Goal: Communication & Community: Answer question/provide support

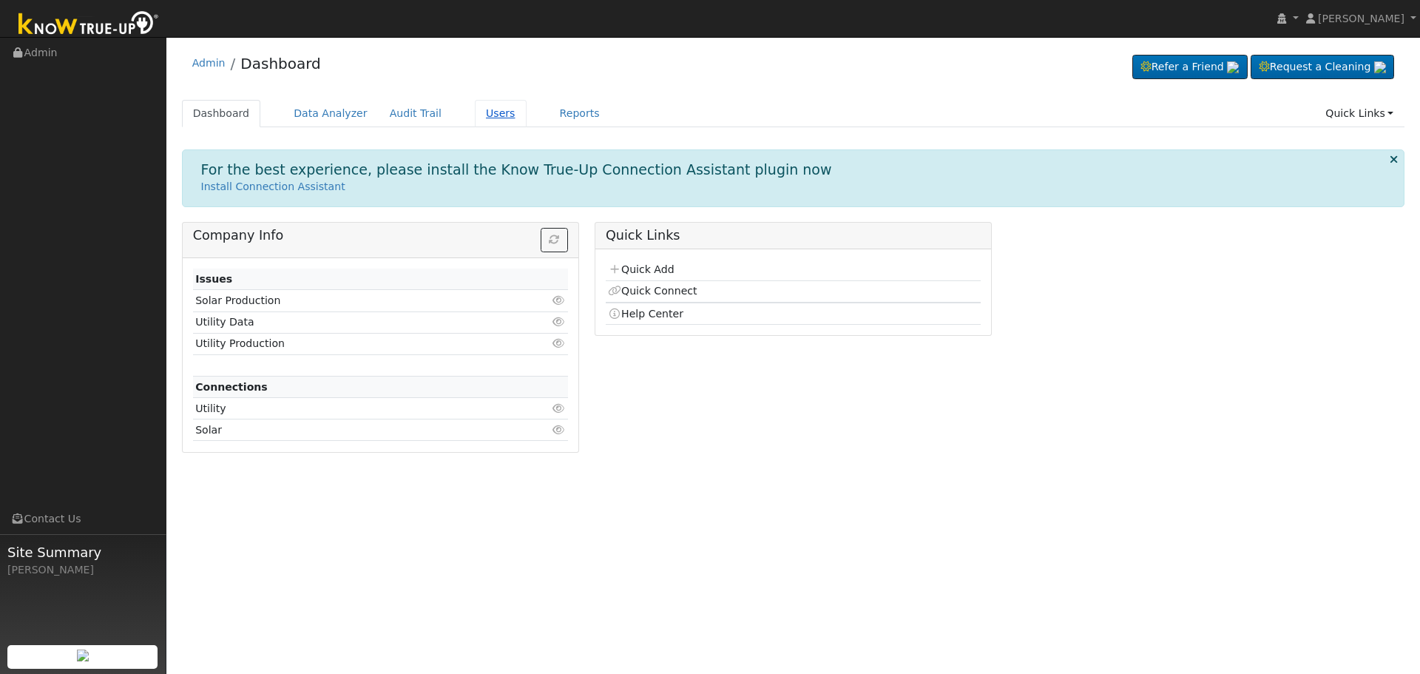
click at [483, 115] on link "Users" at bounding box center [501, 113] width 52 height 27
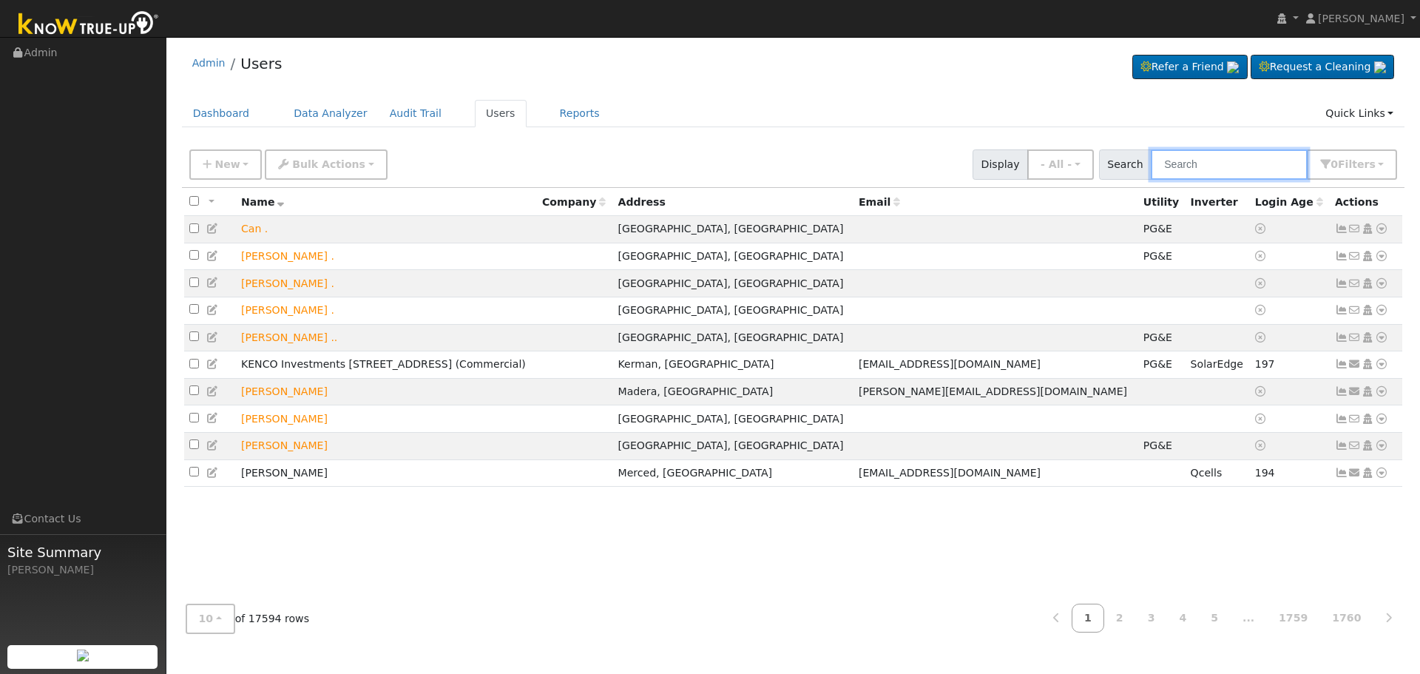
click at [1217, 170] on input "text" at bounding box center [1229, 164] width 157 height 30
paste input "Elena Bialza"
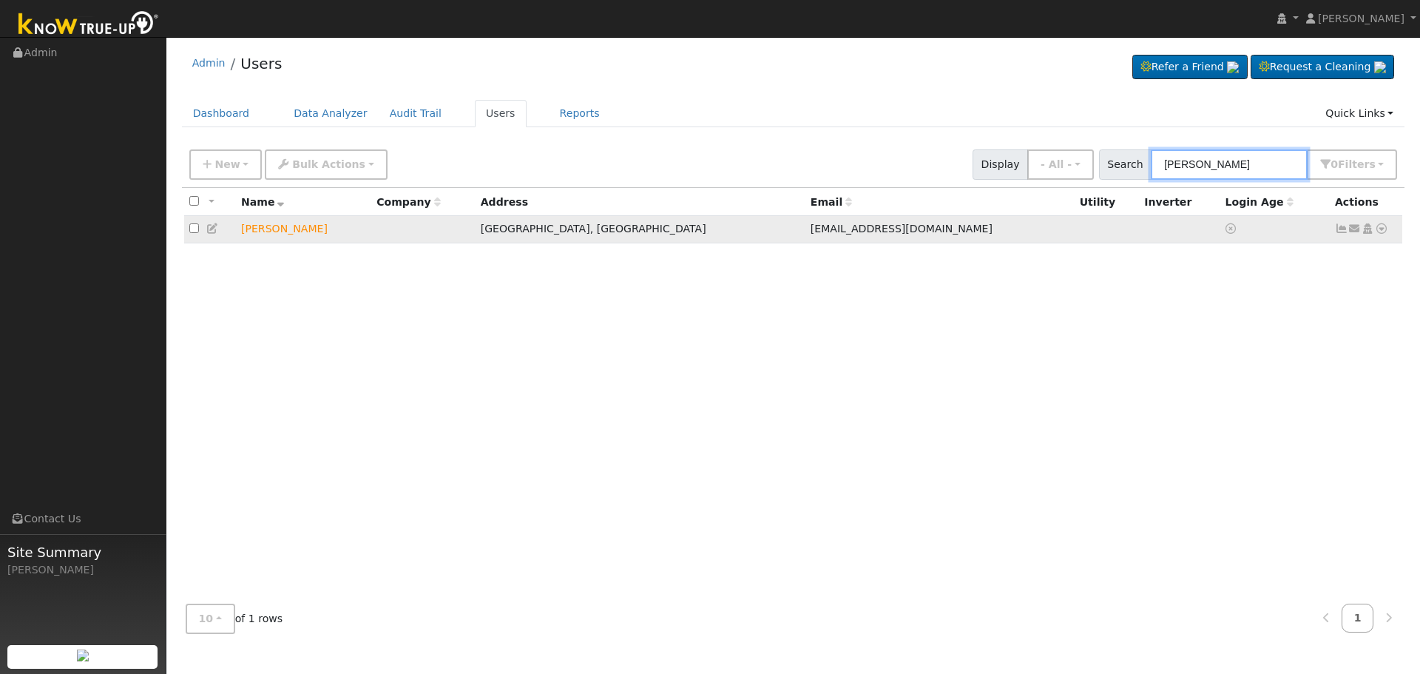
type input "Elena Bialza"
click at [1381, 229] on icon at bounding box center [1381, 228] width 13 height 10
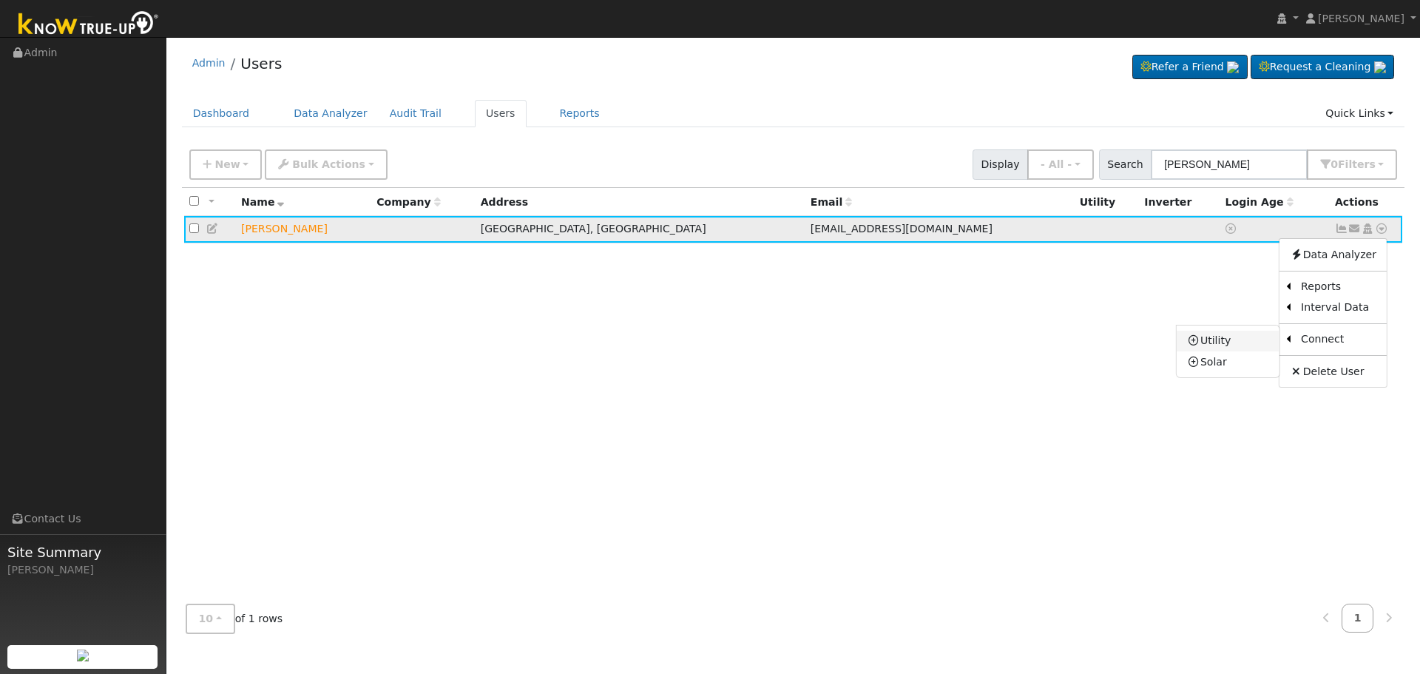
click at [1230, 344] on link "Utility" at bounding box center [1228, 341] width 103 height 21
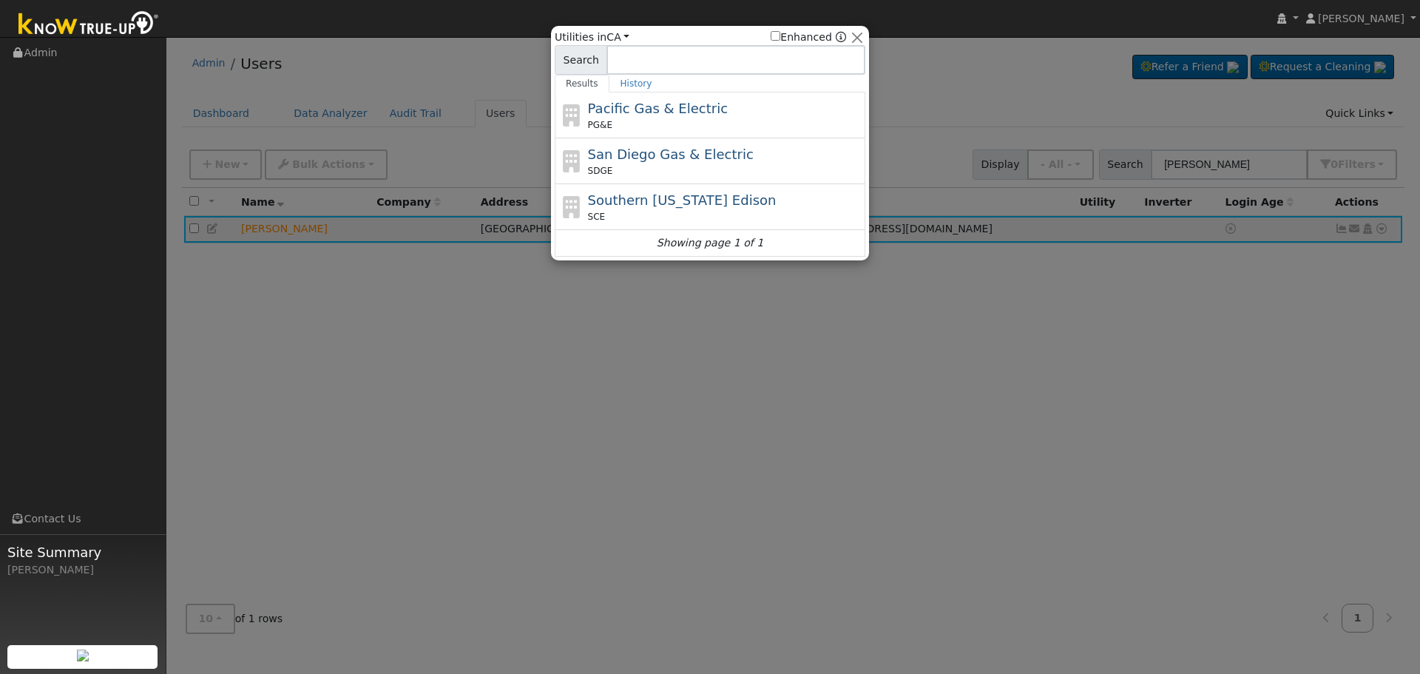
click at [1074, 510] on div at bounding box center [710, 337] width 1420 height 674
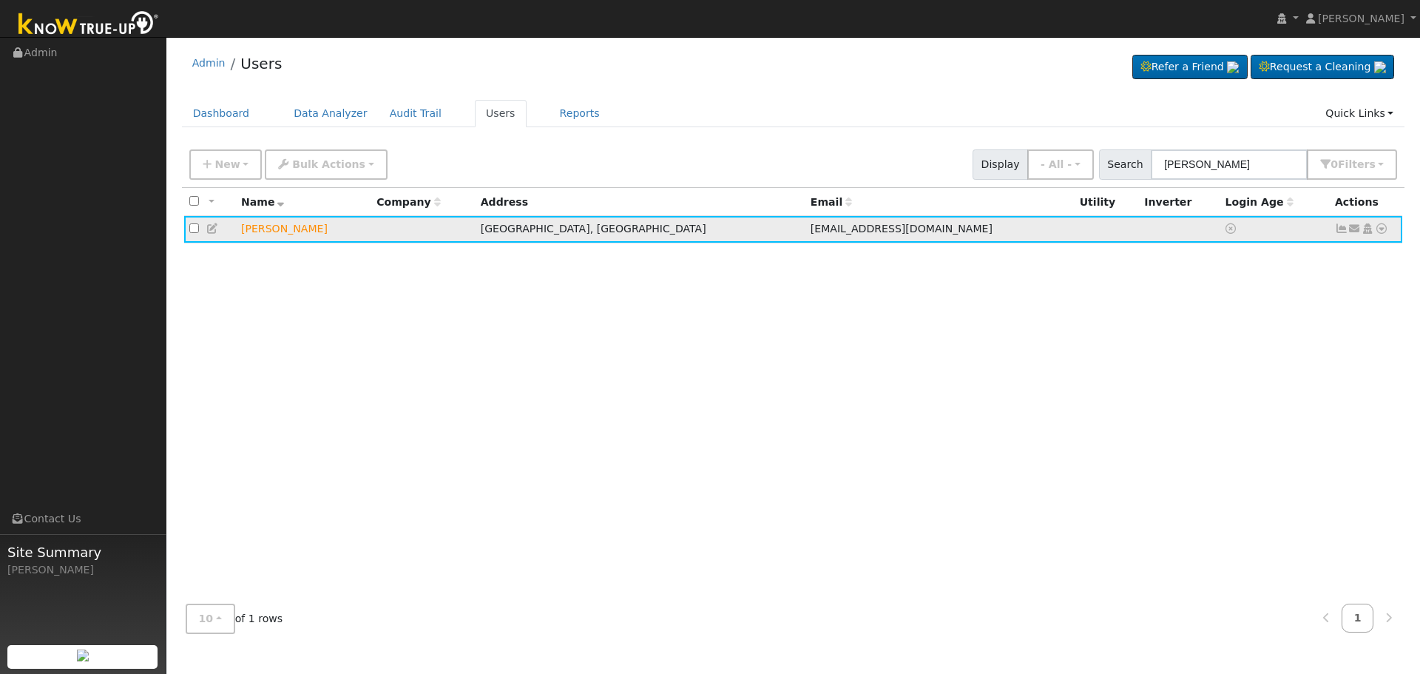
click at [1355, 229] on icon at bounding box center [1355, 228] width 13 height 10
click at [1286, 256] on link "Send Email..." at bounding box center [1309, 254] width 103 height 21
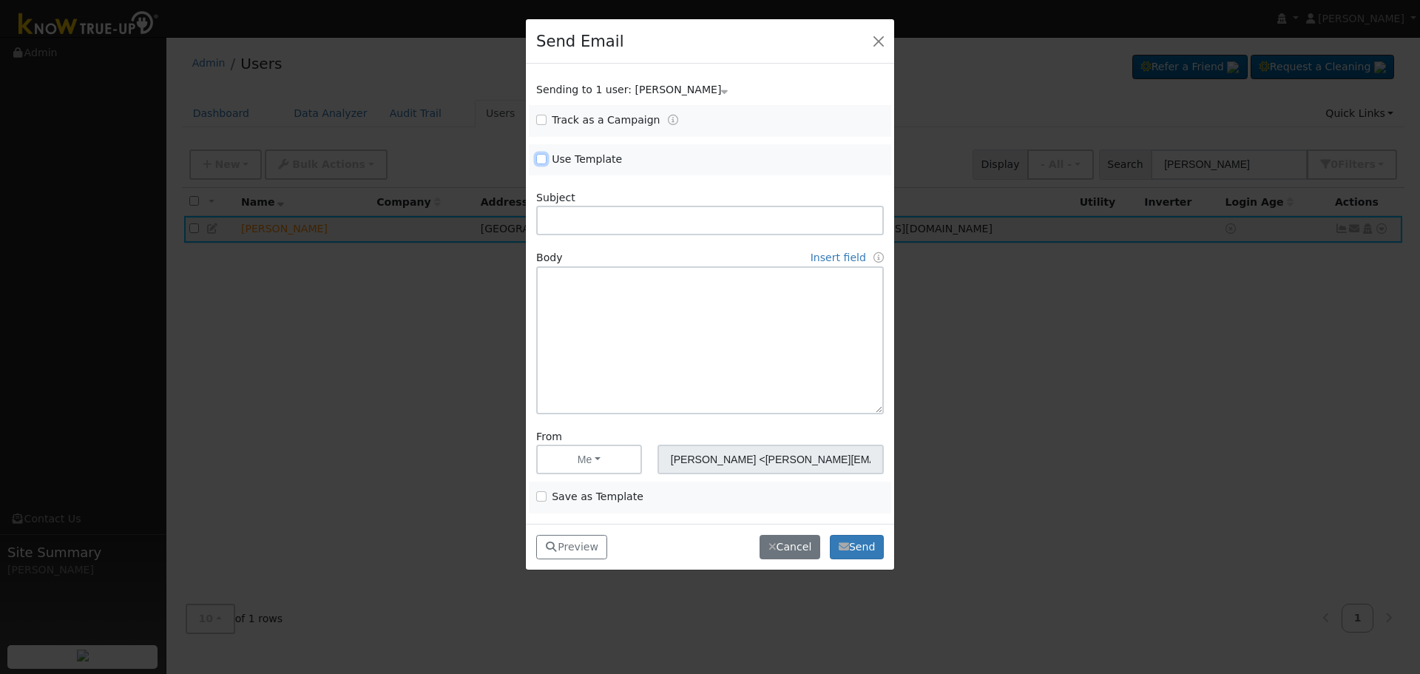
click at [543, 156] on input "Use Template" at bounding box center [541, 159] width 10 height 10
checkbox input "true"
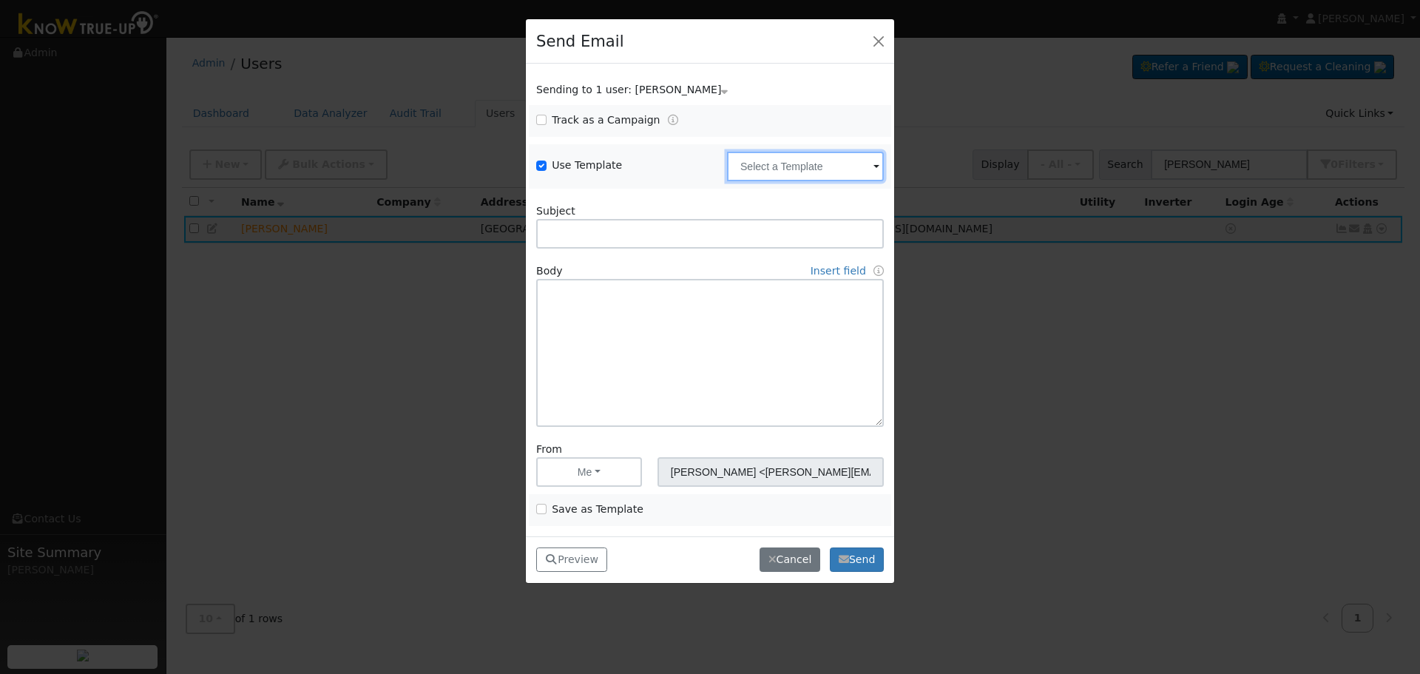
click at [847, 166] on input "text" at bounding box center [805, 167] width 157 height 30
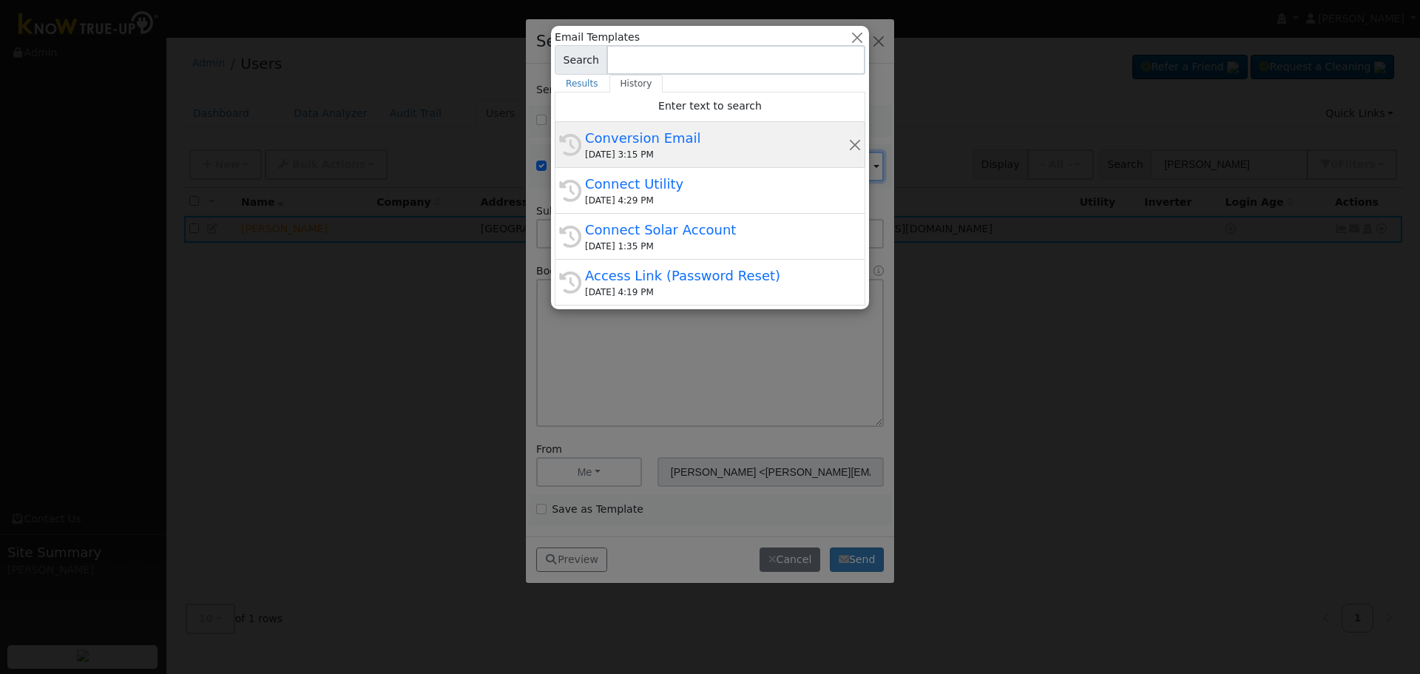
click at [636, 129] on div "Conversion Email" at bounding box center [716, 138] width 263 height 20
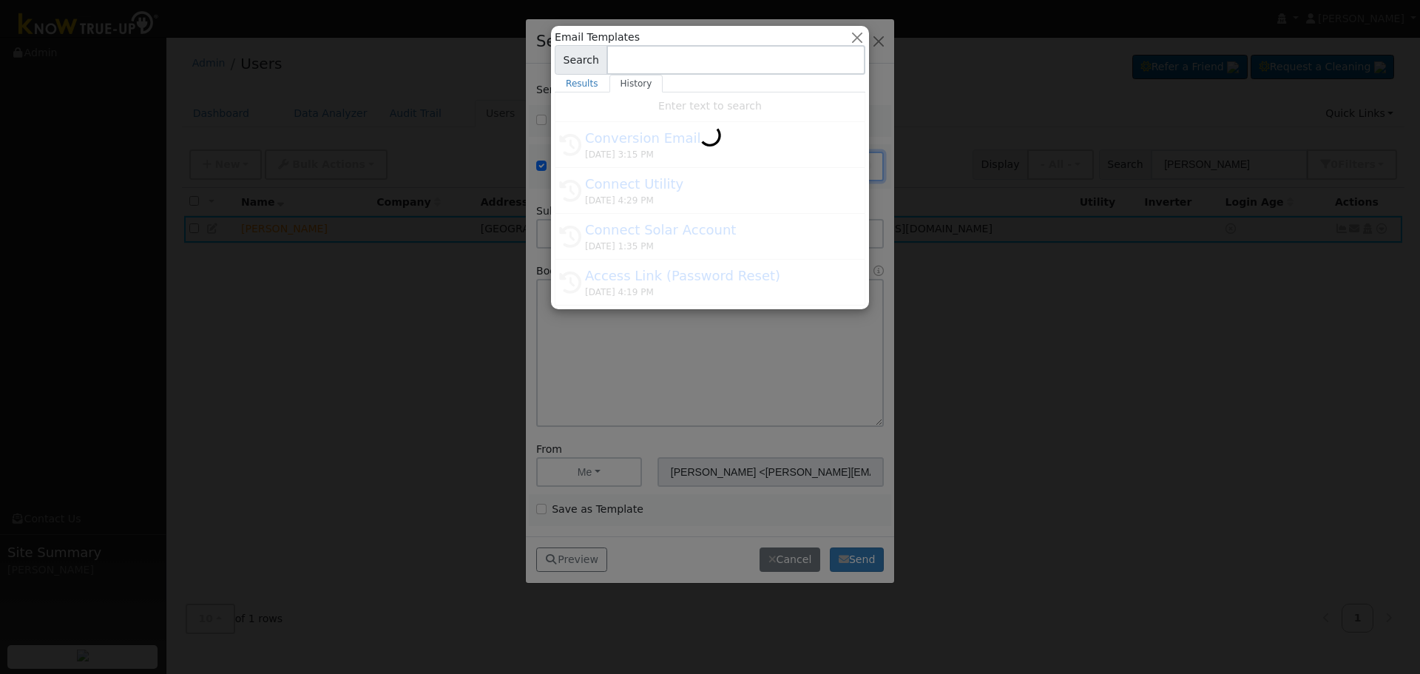
type input "Conversion Email"
type input "Connect Your Utility Account"
type textarea "Dear {user_fname}, The first step is to connect your electric utility account. …"
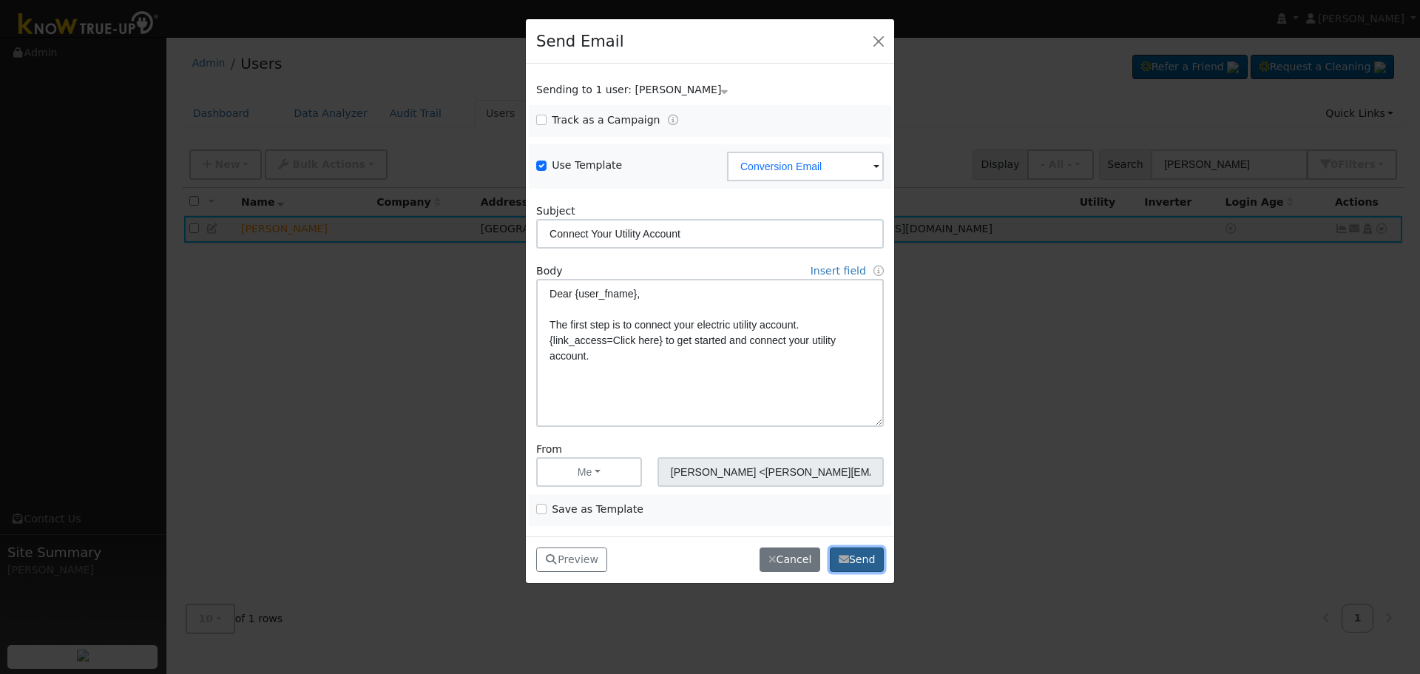
click at [842, 557] on icon "button" at bounding box center [844, 559] width 10 height 10
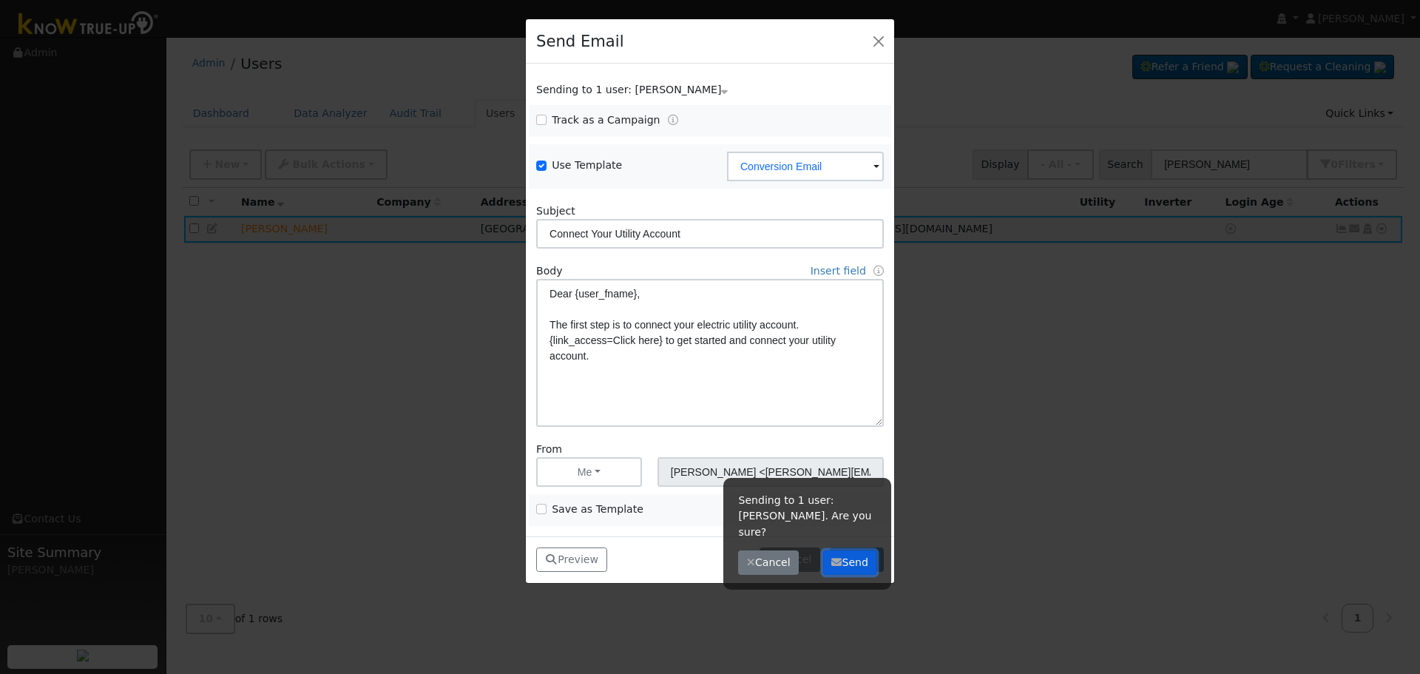
click at [852, 550] on button "Send" at bounding box center [850, 562] width 54 height 25
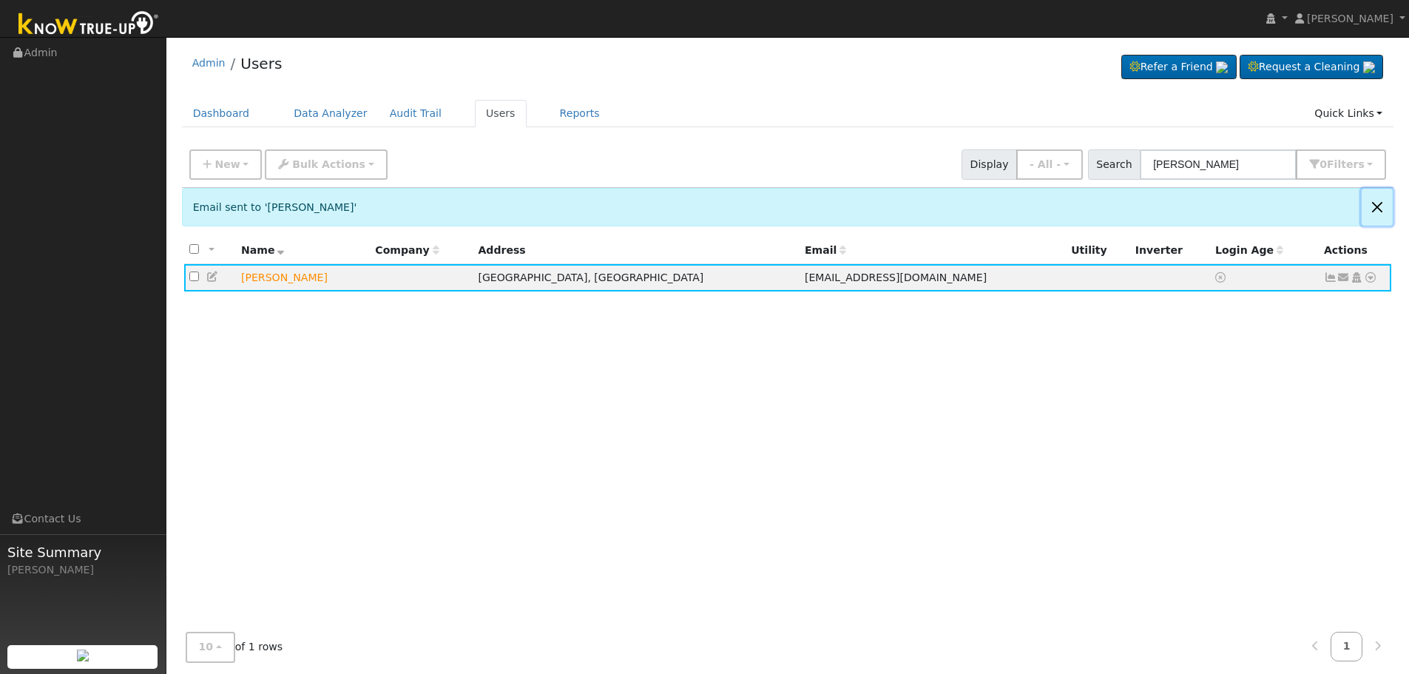
click at [1378, 203] on button "Close" at bounding box center [1377, 207] width 31 height 36
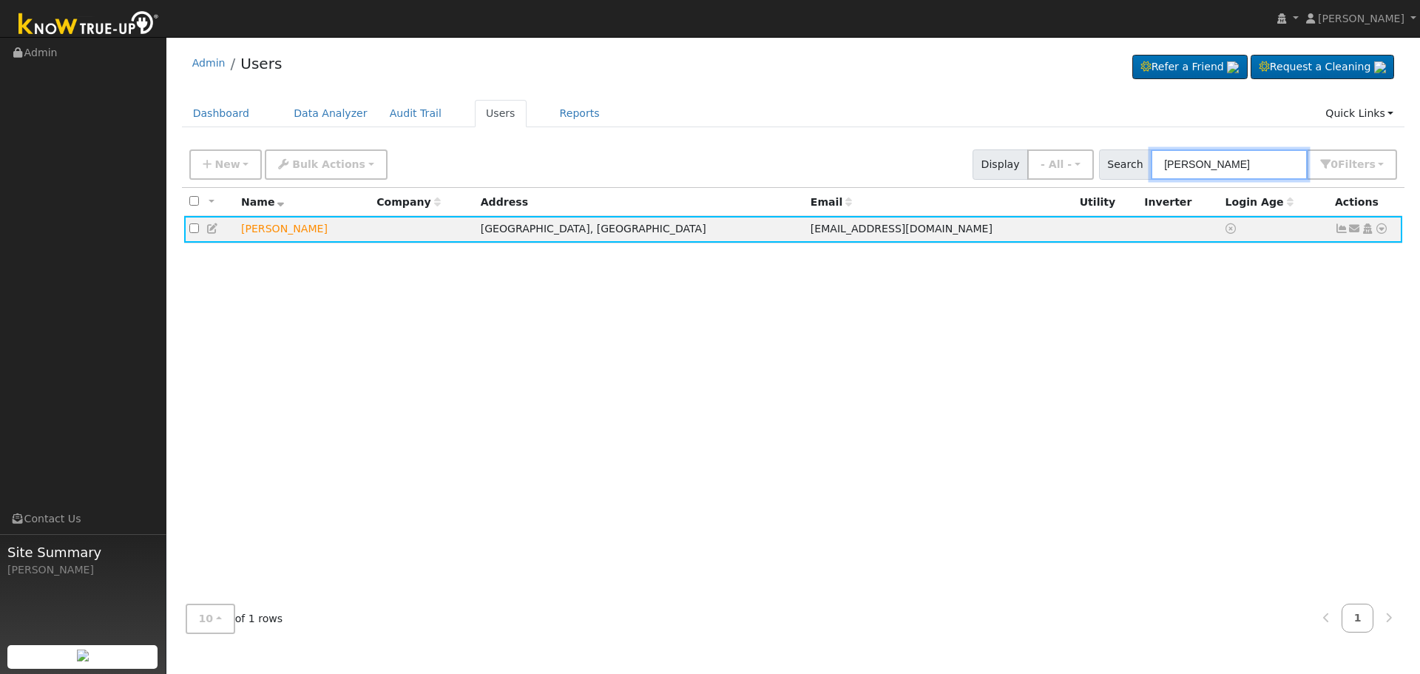
drag, startPoint x: 1263, startPoint y: 166, endPoint x: 959, endPoint y: 175, distance: 304.2
click at [1000, 170] on div "New Add User Quick Add Quick Connect Quick Convert Lead Bulk Actions Send Email…" at bounding box center [793, 162] width 1214 height 36
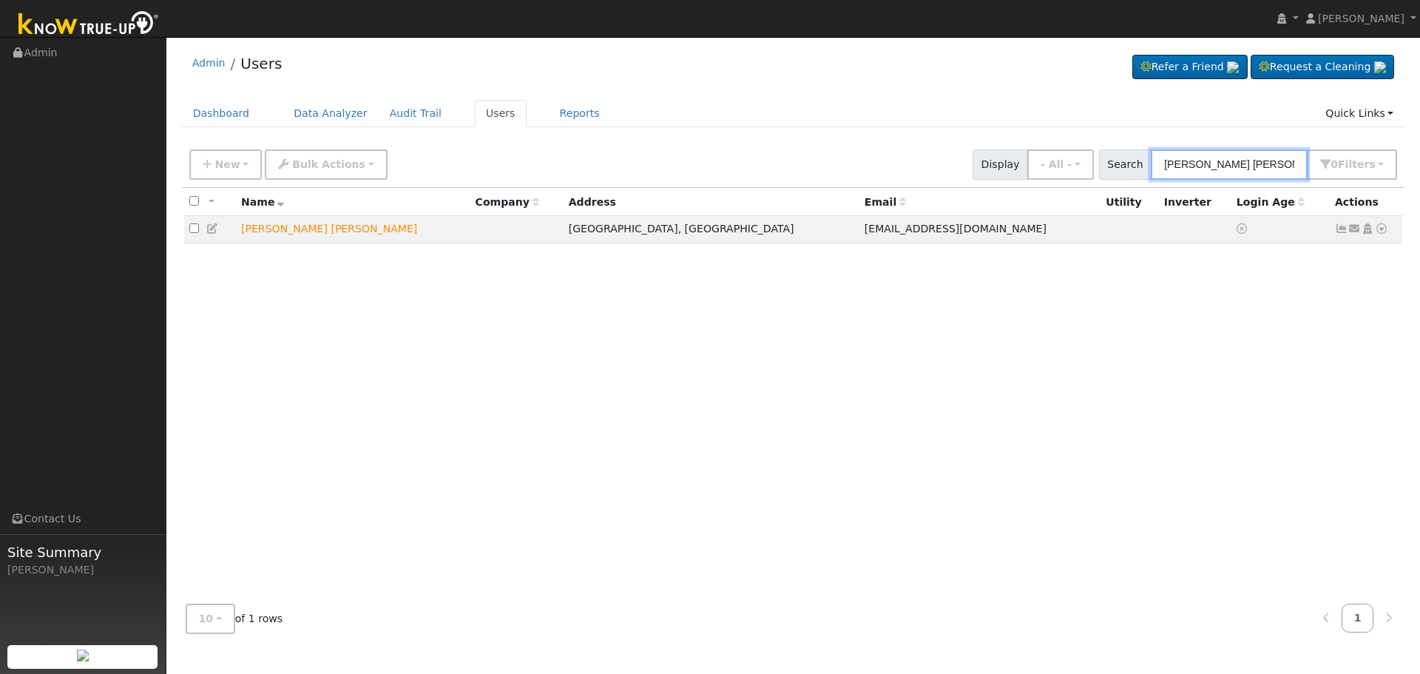
type input "Darryl tom"
click at [1355, 234] on icon at bounding box center [1355, 228] width 13 height 10
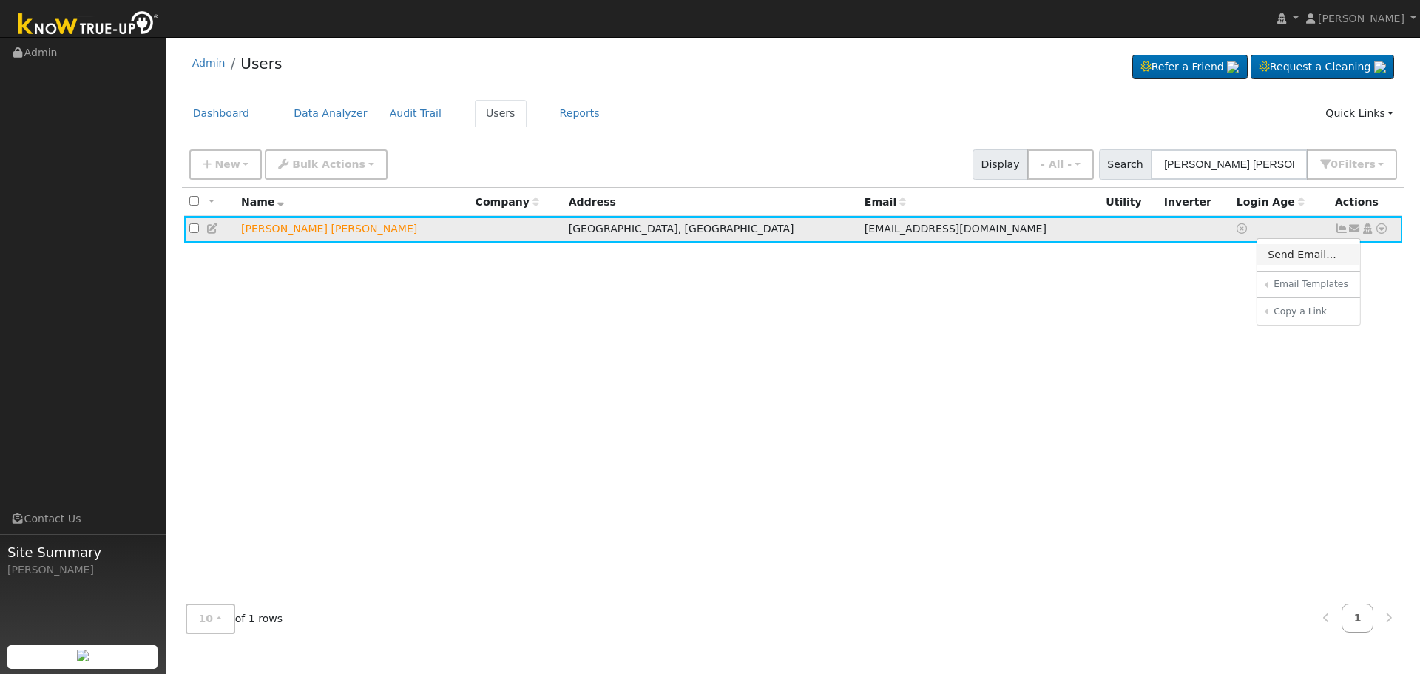
click at [1295, 254] on link "Send Email..." at bounding box center [1309, 254] width 103 height 21
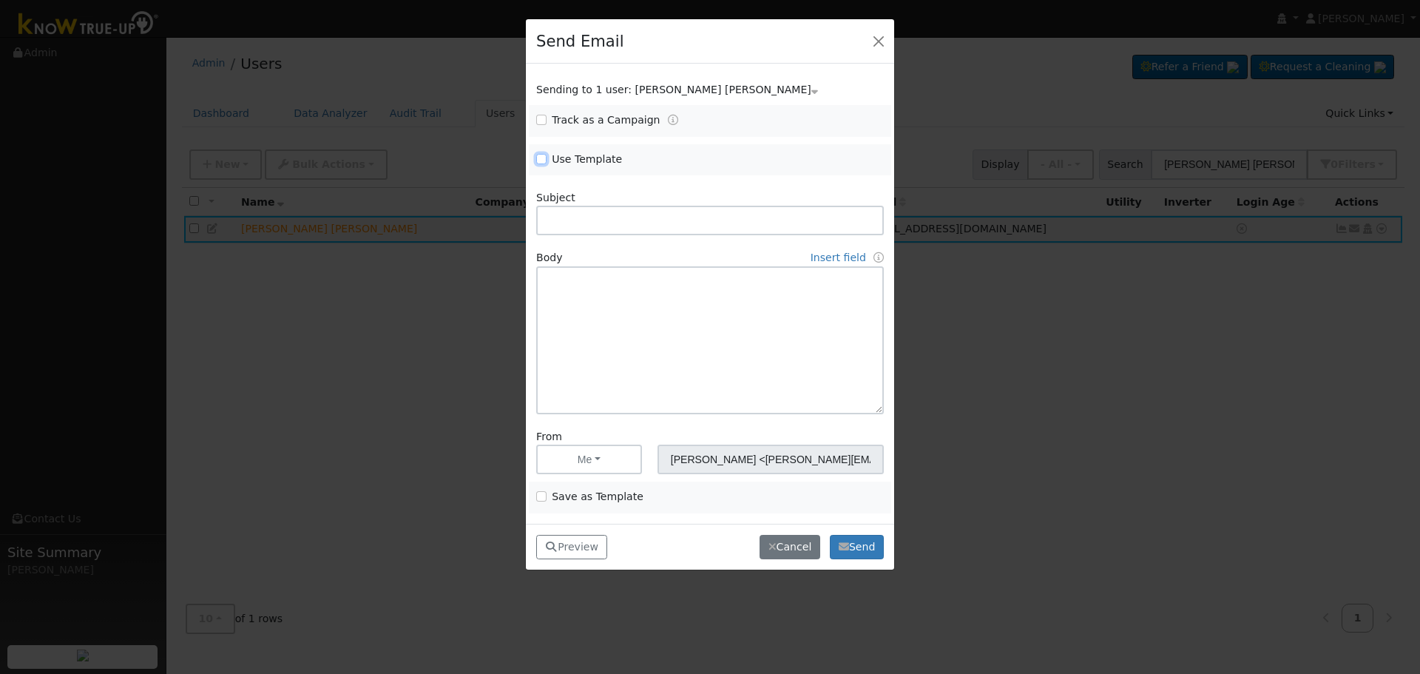
click at [543, 156] on input "Use Template" at bounding box center [541, 159] width 10 height 10
checkbox input "true"
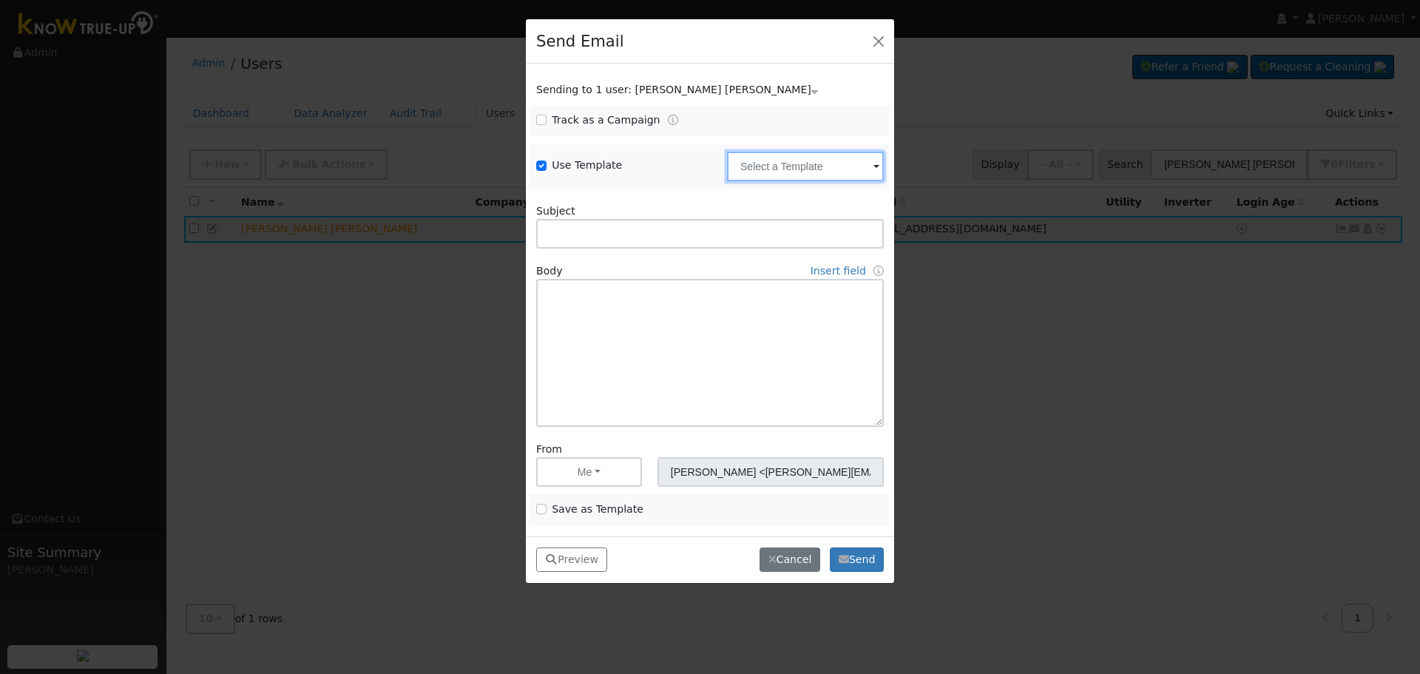
click at [820, 162] on input "text" at bounding box center [805, 167] width 157 height 30
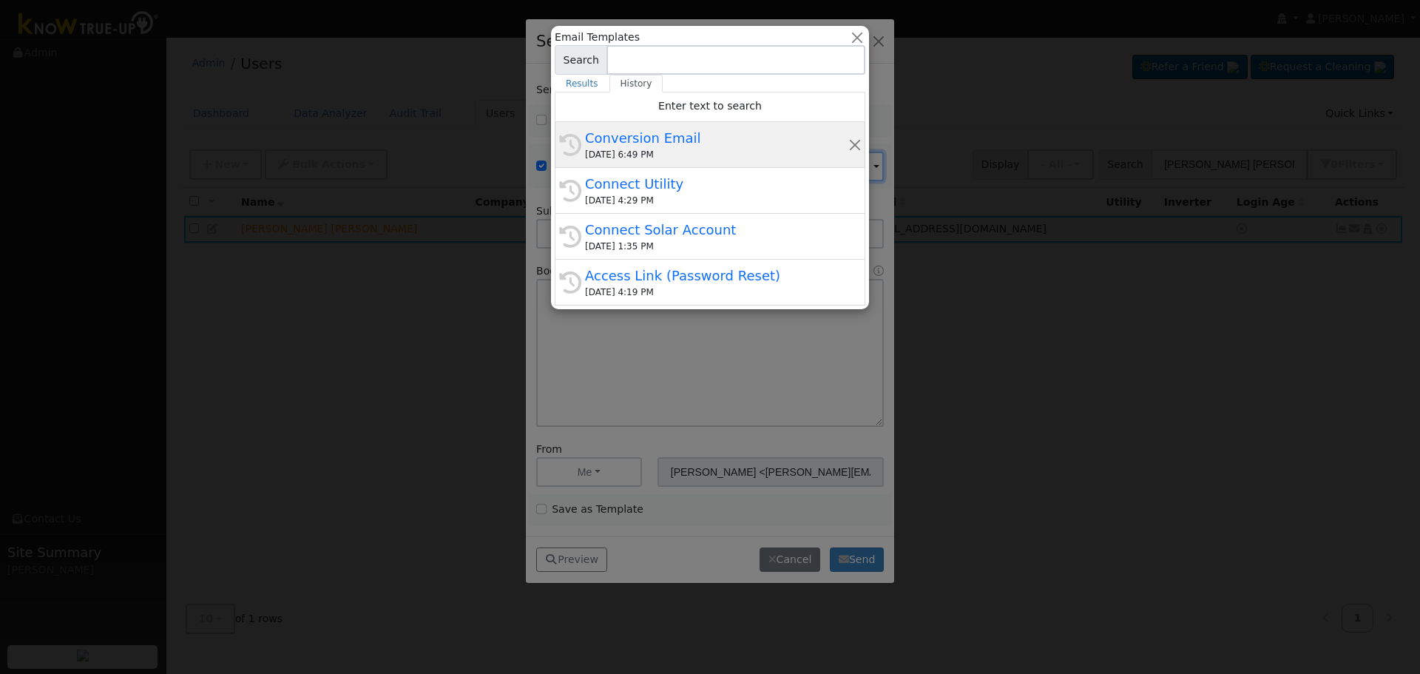
click at [610, 146] on div "Conversion Email" at bounding box center [716, 138] width 263 height 20
type input "Conversion Email"
type input "Connect Your Utility Account"
type textarea "Dear {user_fname}, The first step is to connect your electric utility account. …"
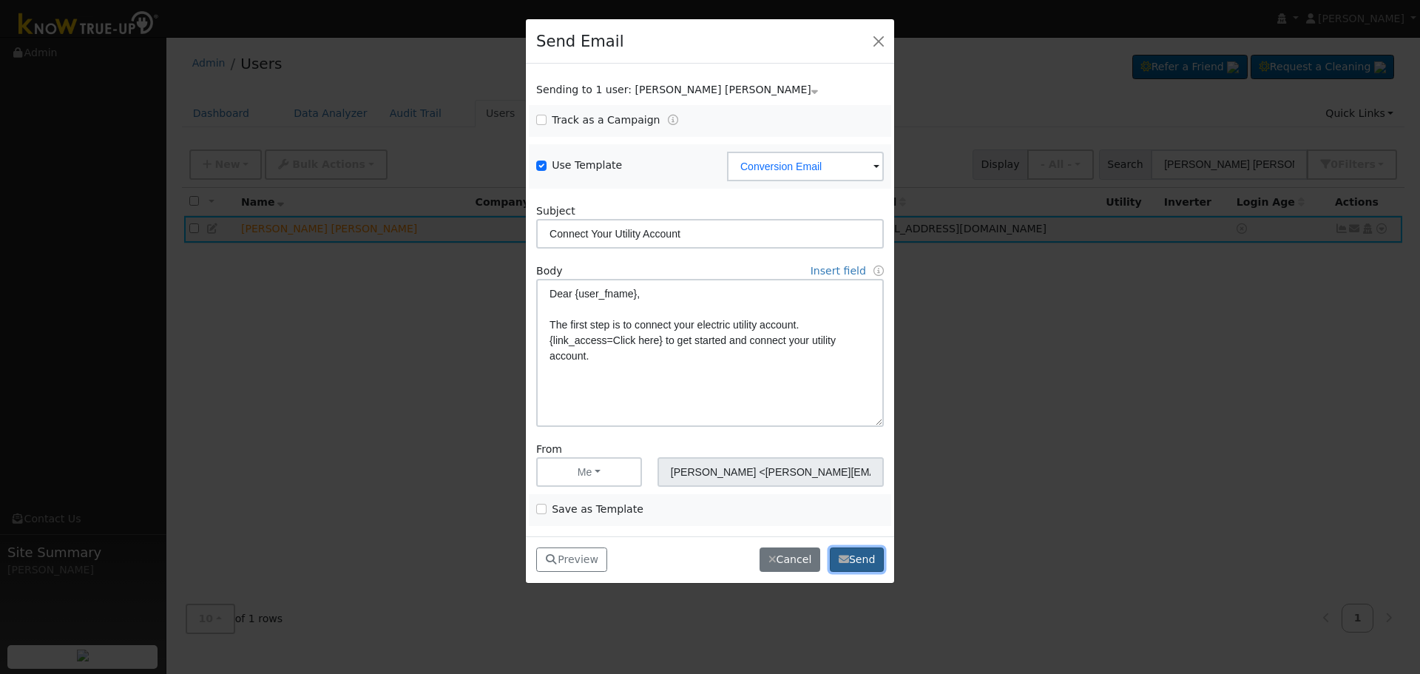
click at [857, 560] on button "Send" at bounding box center [857, 559] width 54 height 25
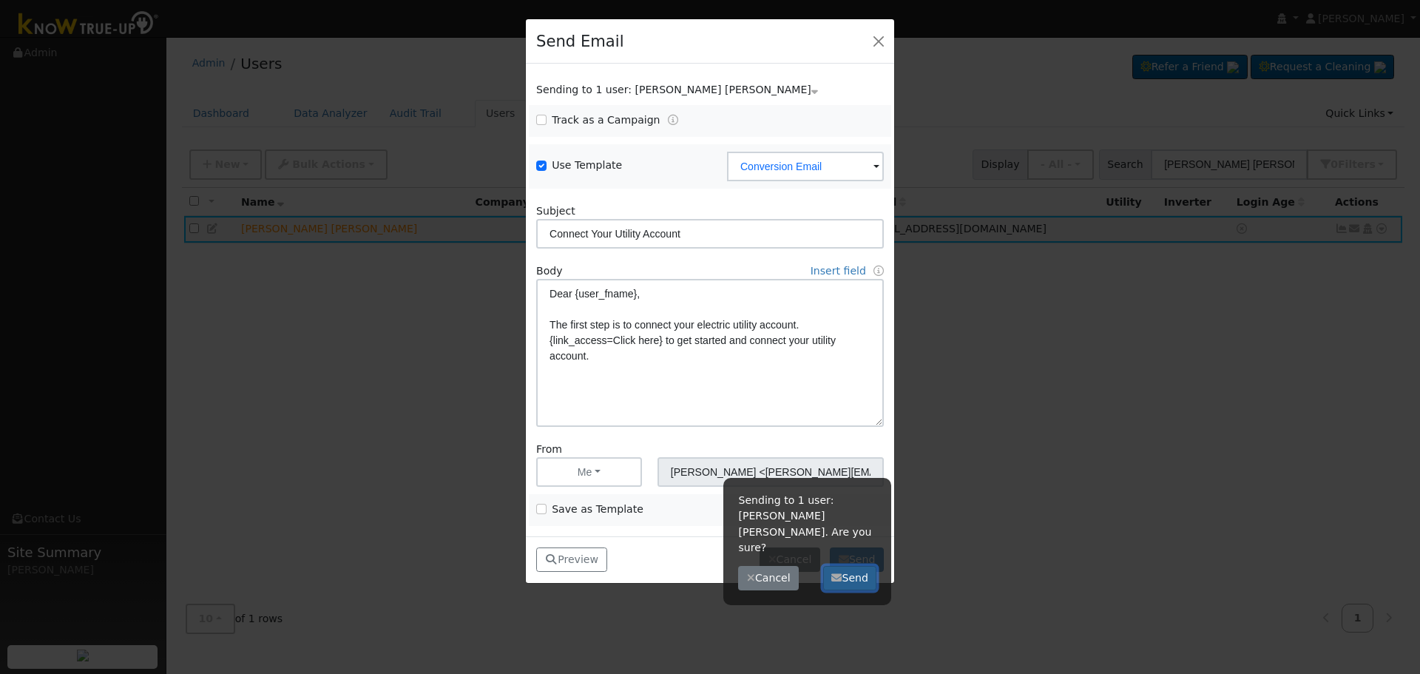
click at [849, 566] on button "Send" at bounding box center [850, 578] width 54 height 25
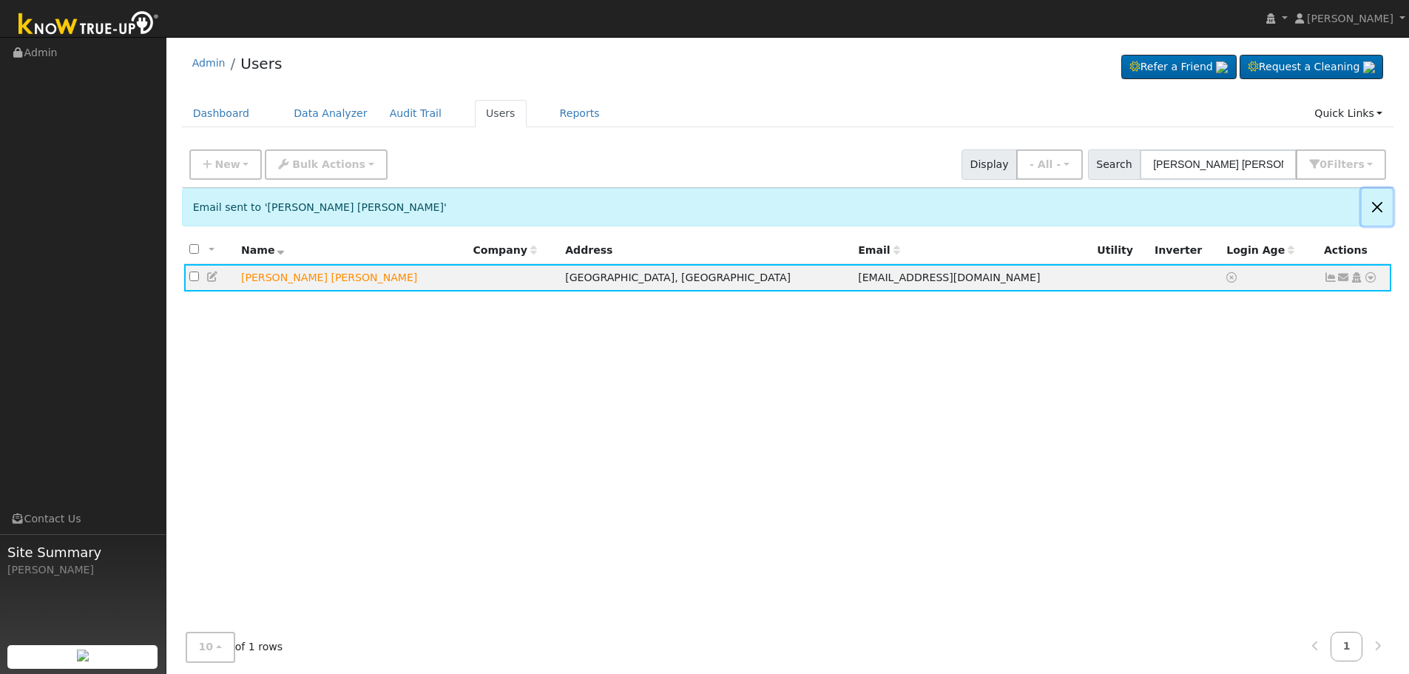
click at [1375, 204] on button "Close" at bounding box center [1377, 207] width 31 height 36
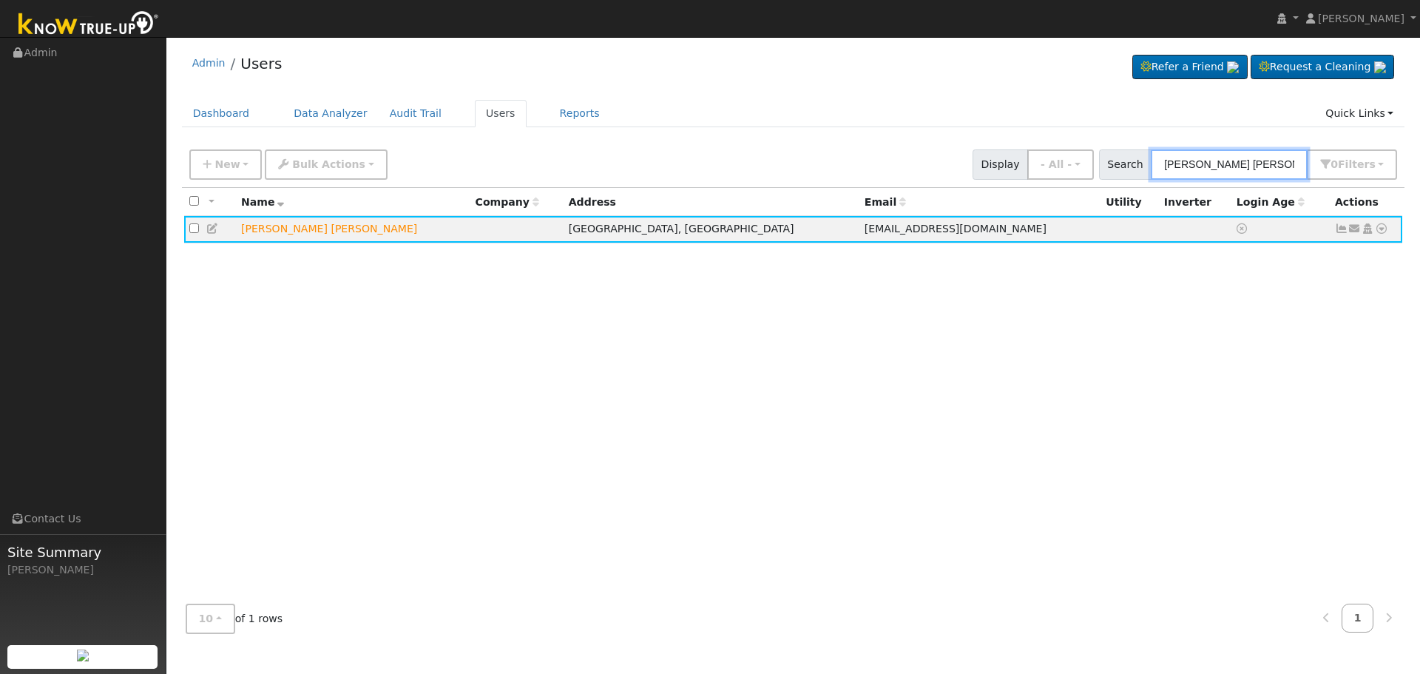
drag, startPoint x: 1258, startPoint y: 169, endPoint x: 744, endPoint y: 182, distance: 514.4
click at [830, 181] on div "New Add User Quick Add Quick Connect Quick Convert Lead Bulk Actions Send Email…" at bounding box center [794, 164] width 1224 height 45
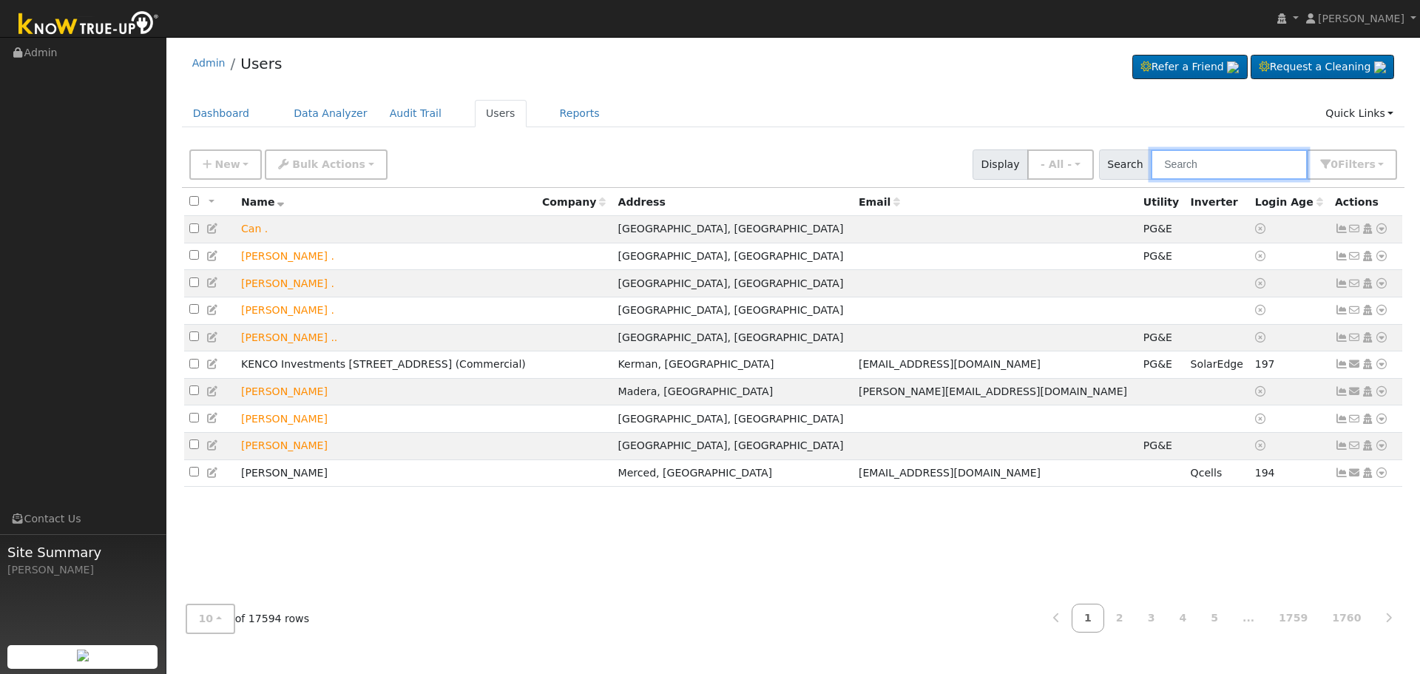
paste input "Mohammad and Shehryar Iqbal"
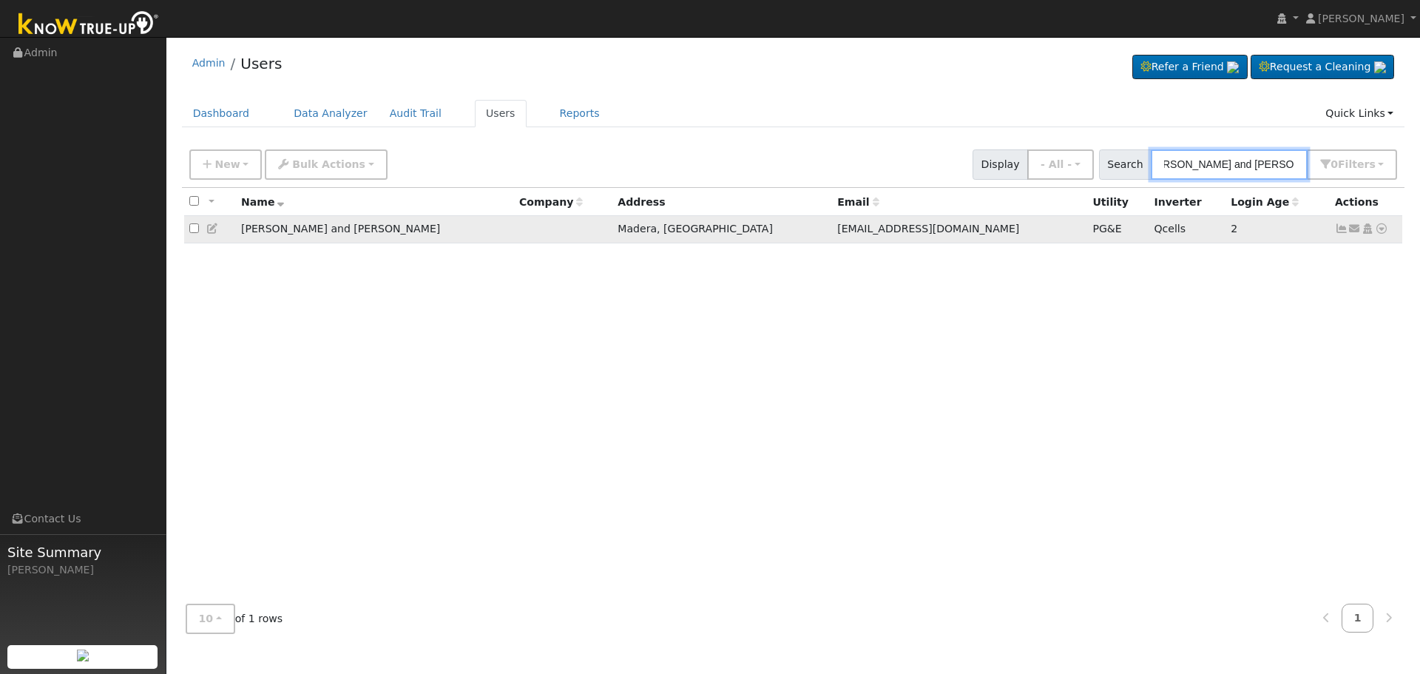
type input "Mohammad and Shehryar Iqbal"
click at [1337, 229] on icon at bounding box center [1341, 228] width 13 height 10
